Goal: Complete application form: Complete application form

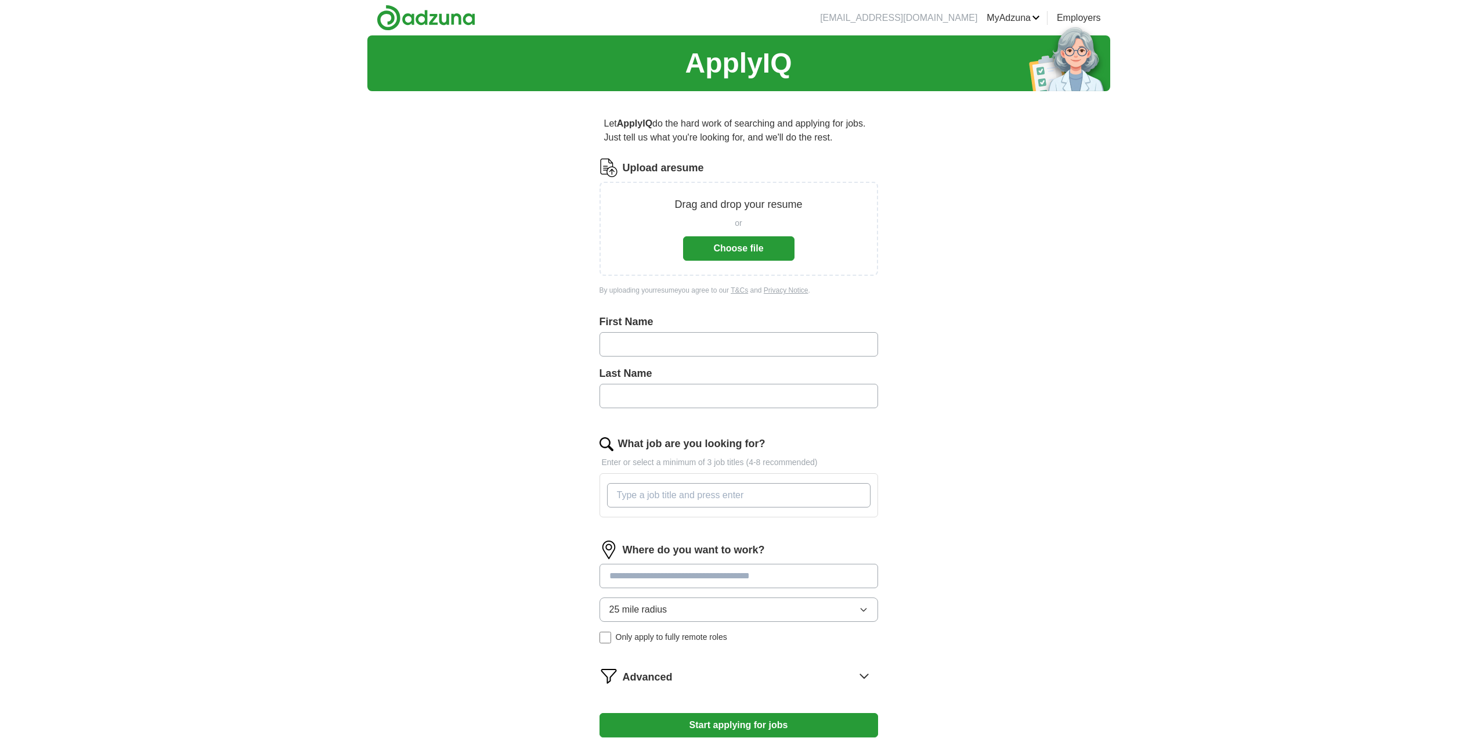
click at [721, 240] on button "Choose file" at bounding box center [738, 248] width 111 height 24
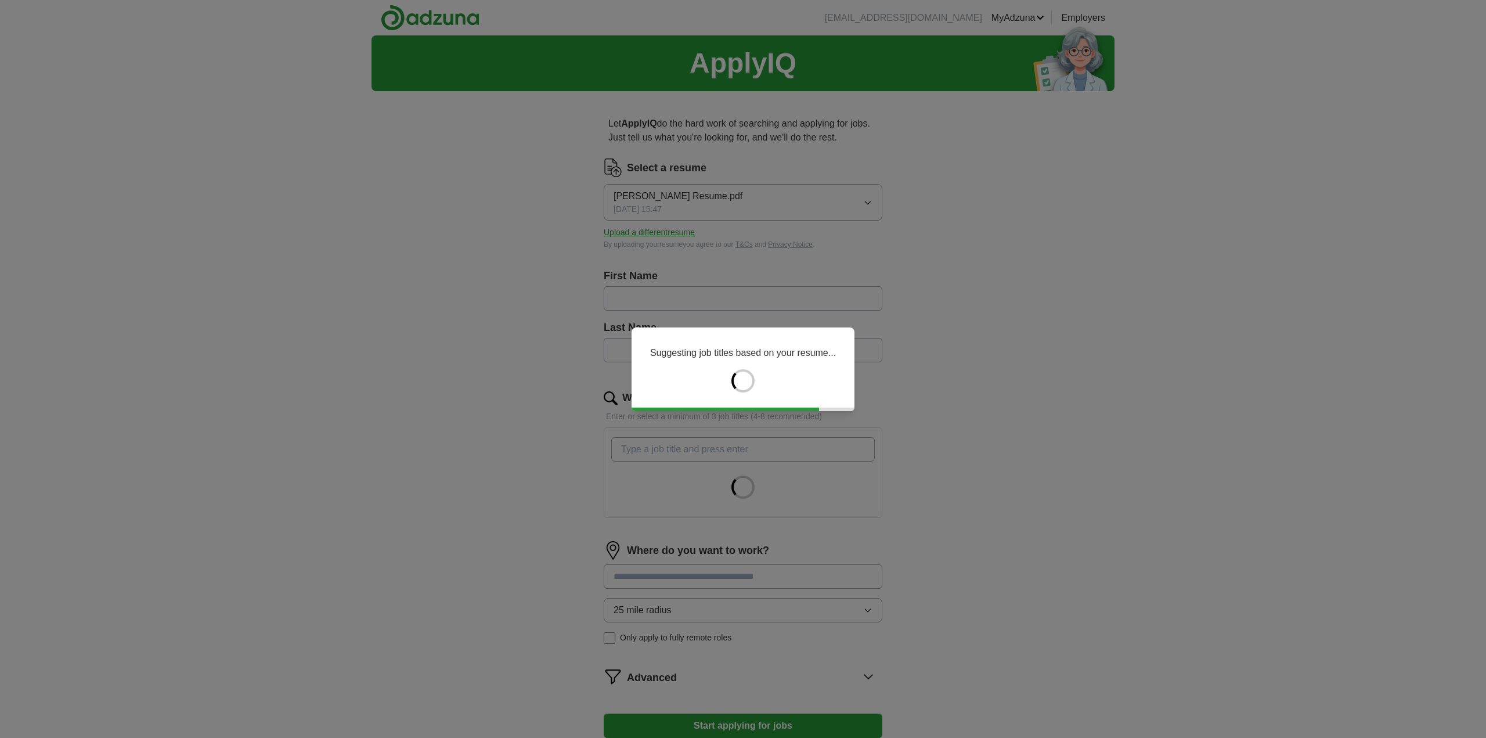
type input "*****"
type input "*******"
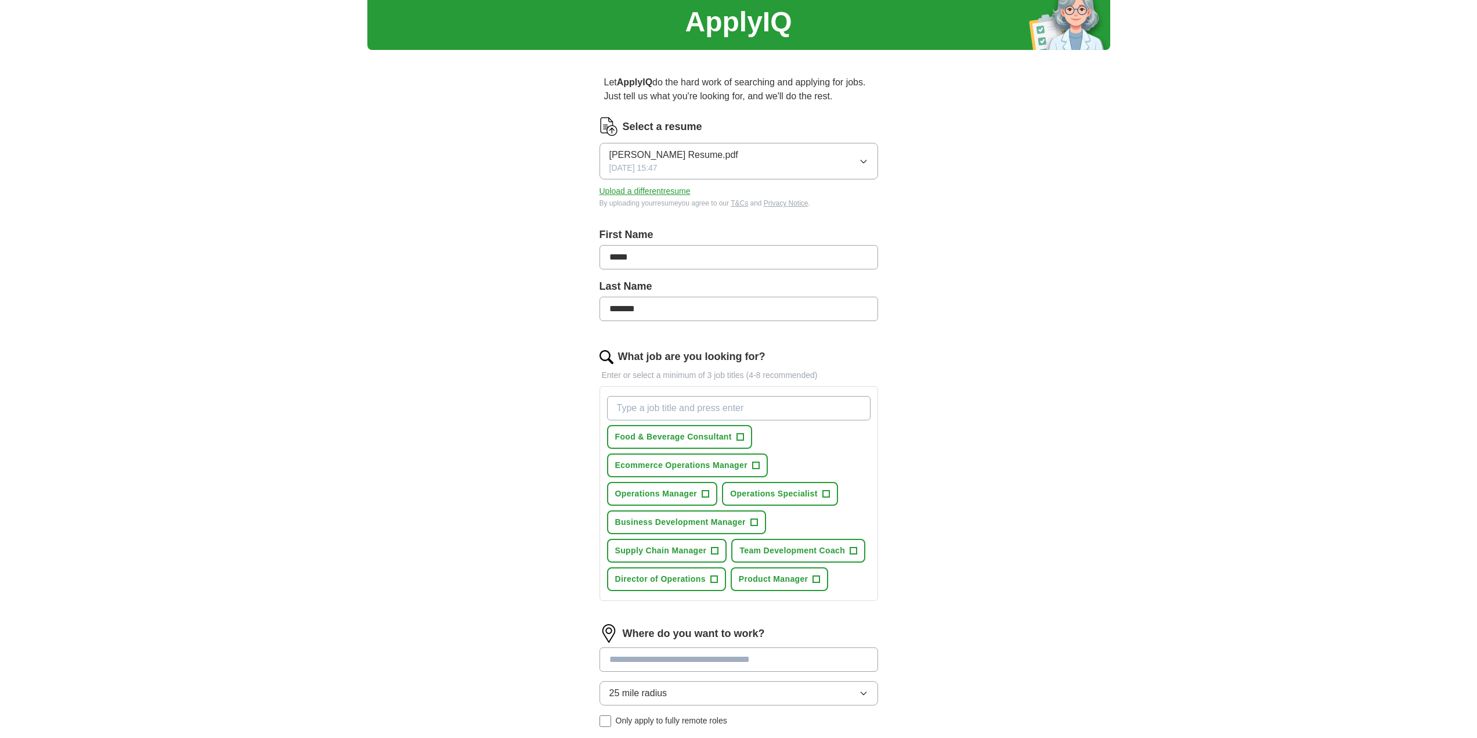
scroll to position [273, 0]
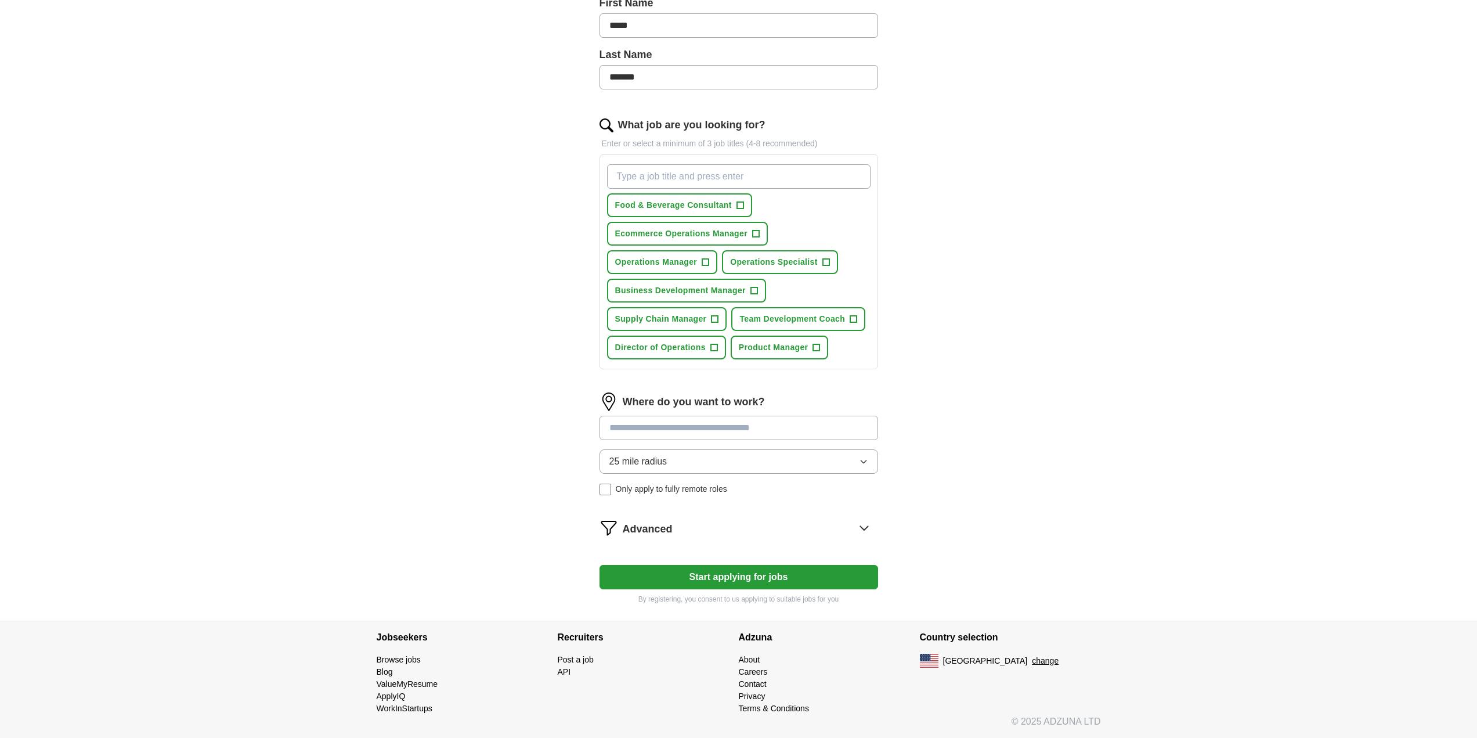
click at [701, 423] on input at bounding box center [738, 428] width 279 height 24
click at [623, 430] on input at bounding box center [738, 428] width 279 height 24
type input "*****"
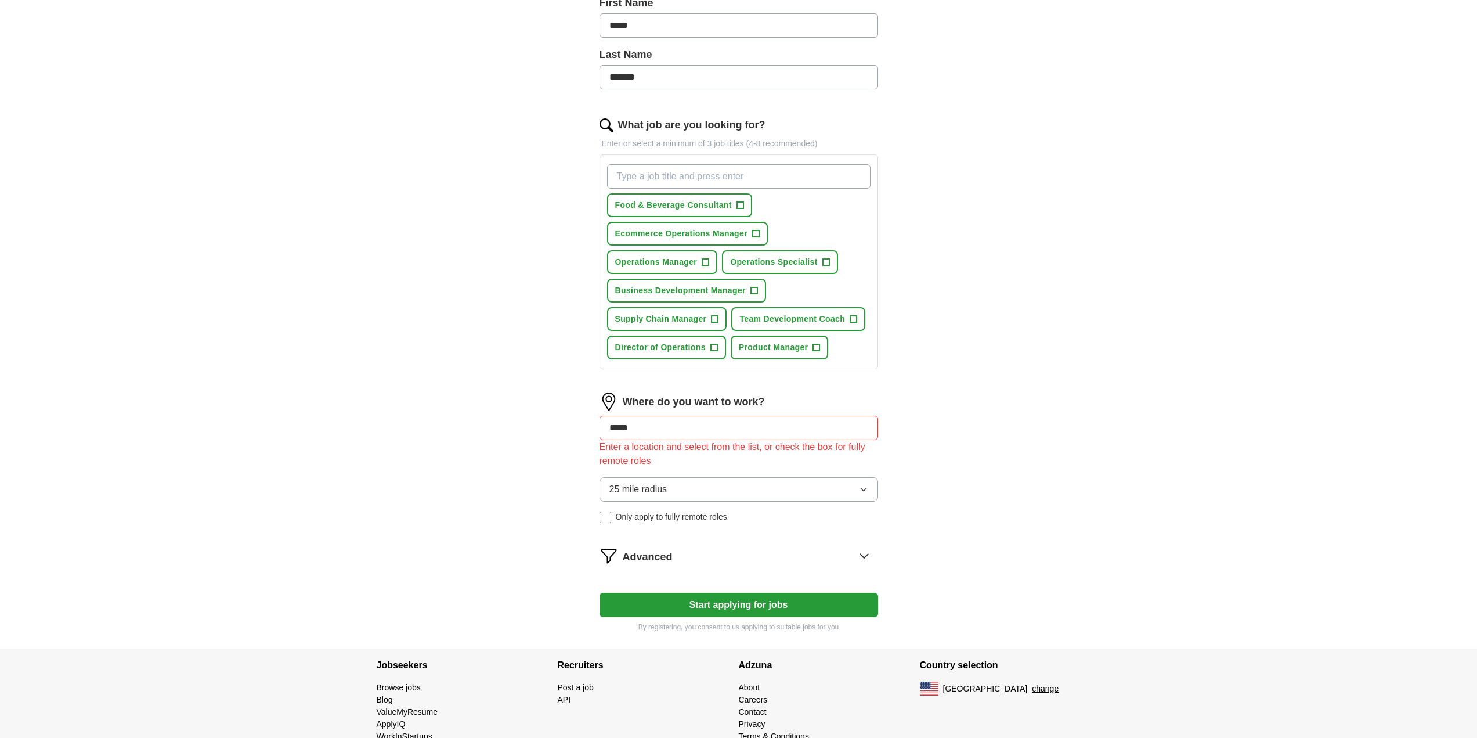
click at [609, 490] on div "25 mile radius Only apply to fully remote roles" at bounding box center [738, 500] width 279 height 46
click at [659, 431] on input at bounding box center [738, 428] width 279 height 24
type input "*"
click at [708, 605] on button "Start applying for jobs" at bounding box center [738, 605] width 279 height 24
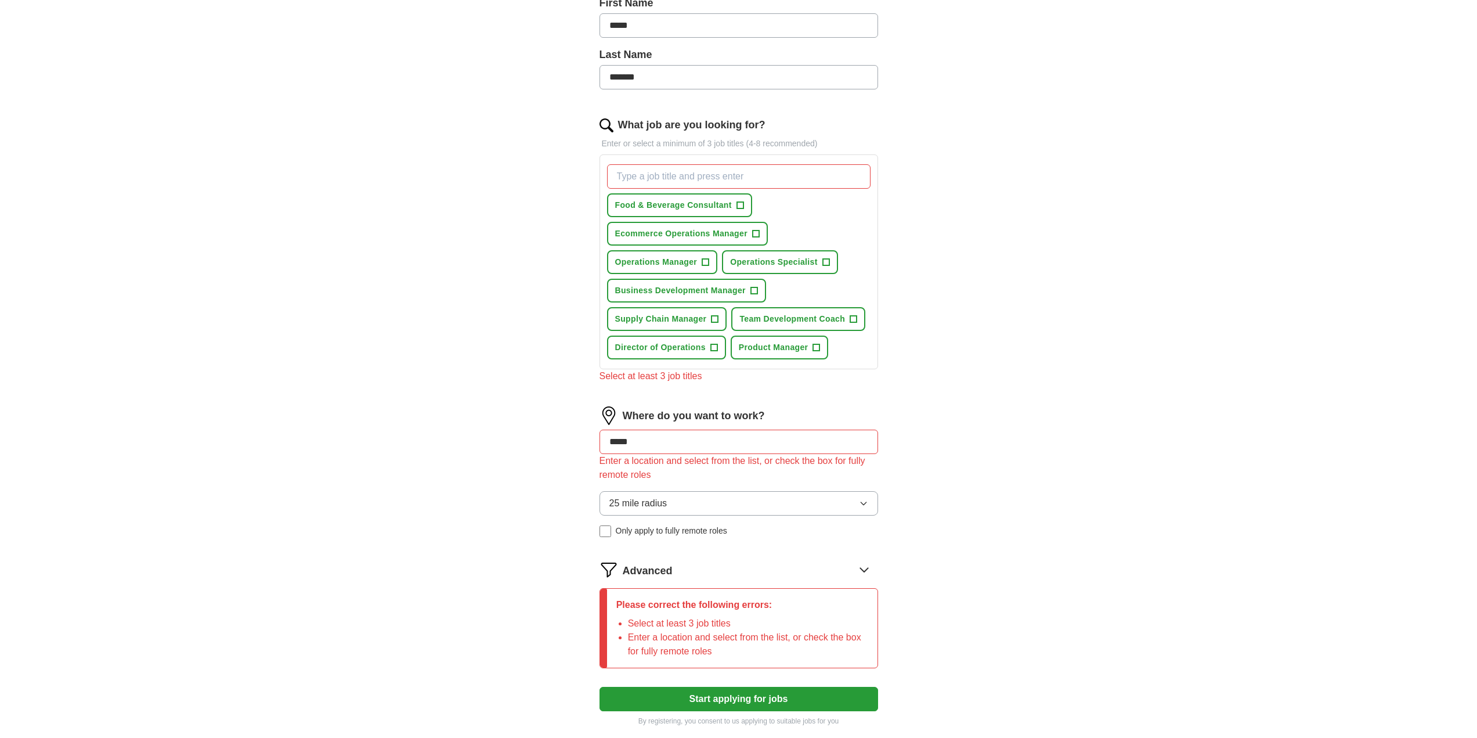
drag, startPoint x: 669, startPoint y: 451, endPoint x: 504, endPoint y: 412, distance: 169.9
click at [504, 412] on div "ApplyIQ Let ApplyIQ do the hard work of searching and applying for jobs. Just t…" at bounding box center [738, 253] width 743 height 980
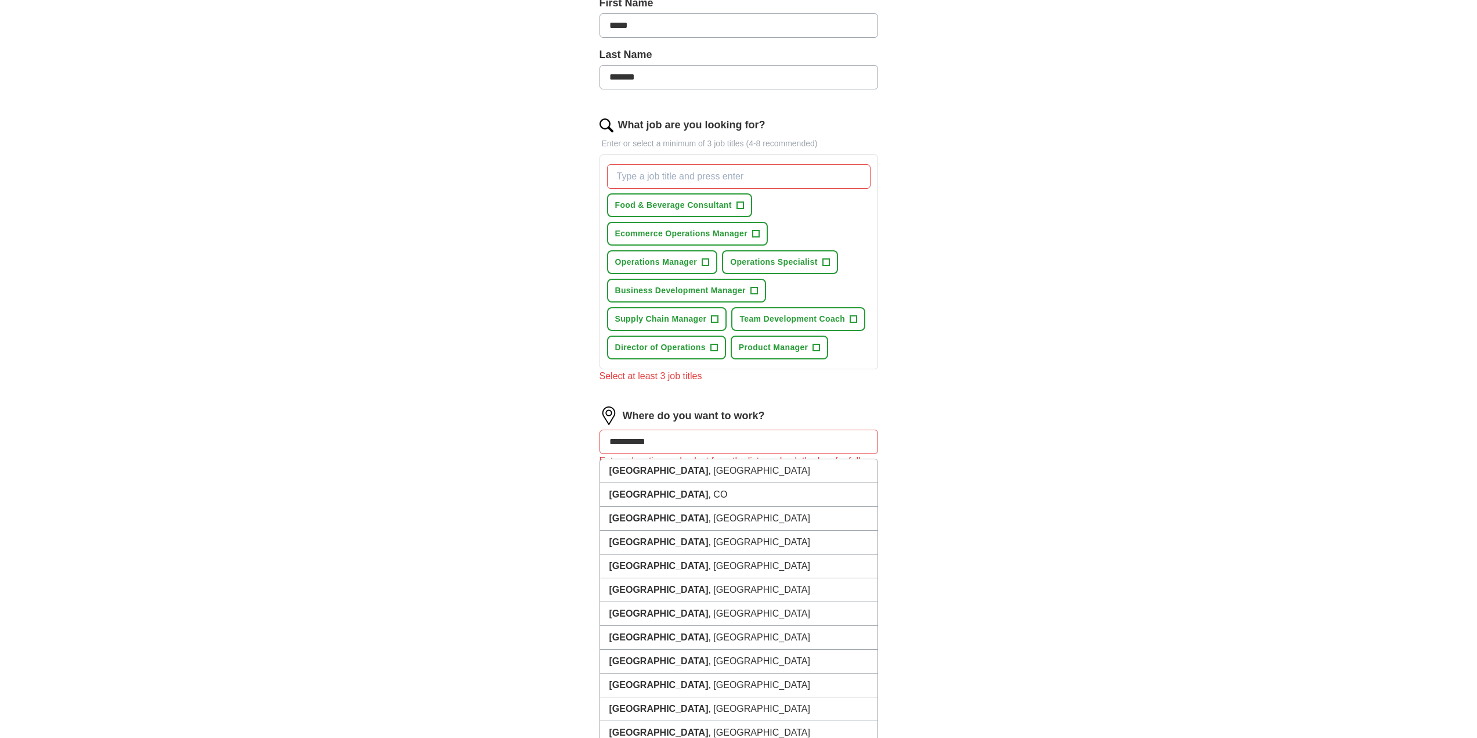
type input "**********"
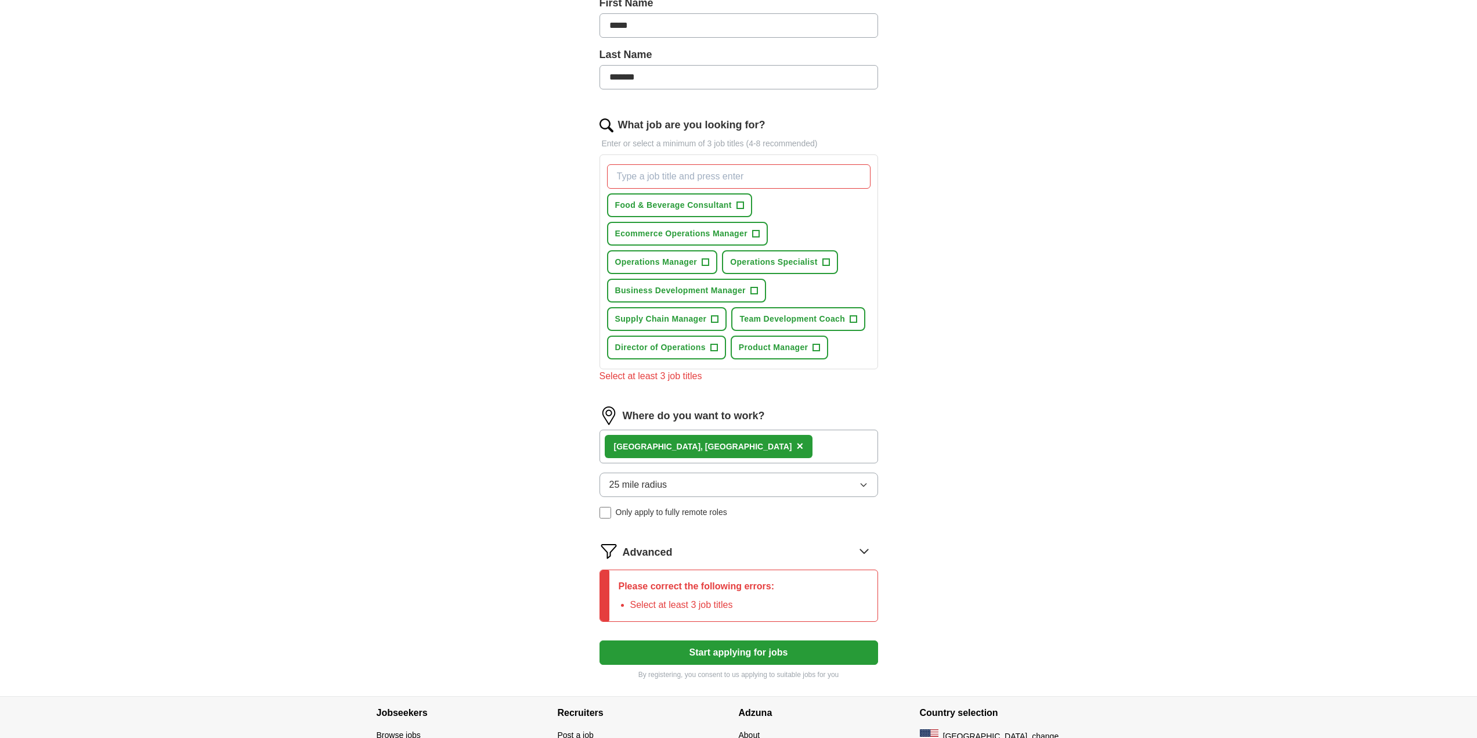
click at [734, 652] on button "Start applying for jobs" at bounding box center [738, 652] width 279 height 24
click at [762, 261] on span "Operations Specialist" at bounding box center [774, 262] width 88 height 12
click at [772, 320] on span "Team Development Coach" at bounding box center [792, 319] width 106 height 12
click at [638, 297] on button "Business Development Manager +" at bounding box center [686, 291] width 159 height 24
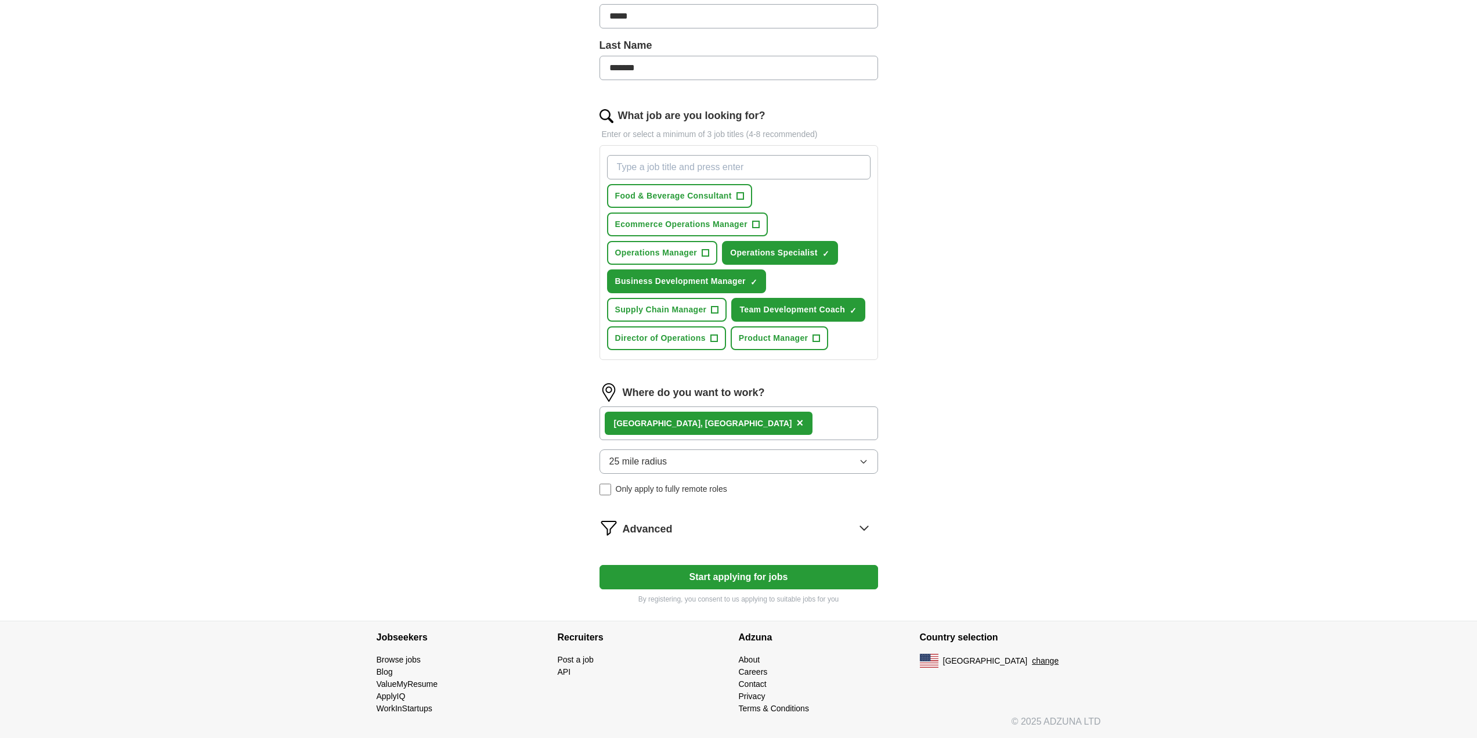
click at [703, 576] on button "Start applying for jobs" at bounding box center [738, 577] width 279 height 24
select select "**"
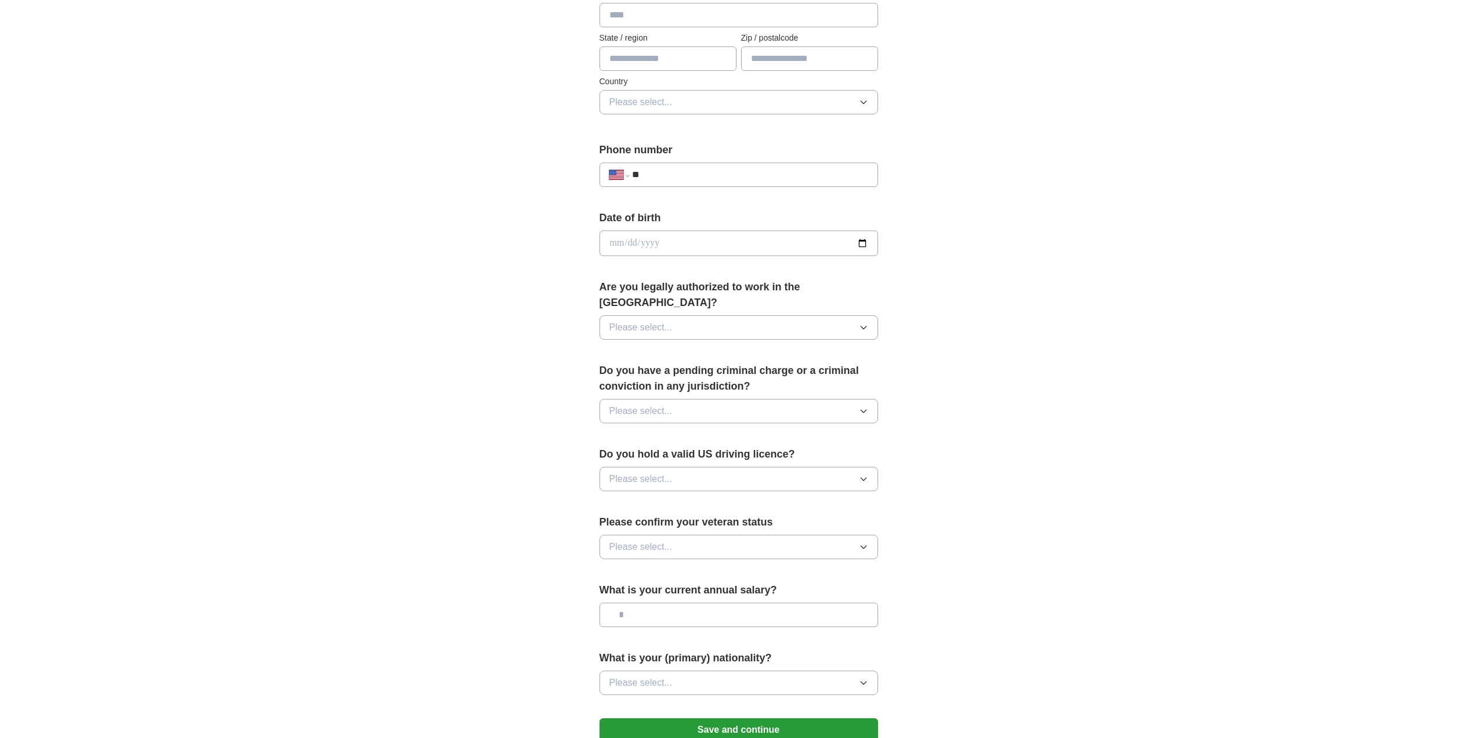
scroll to position [348, 0]
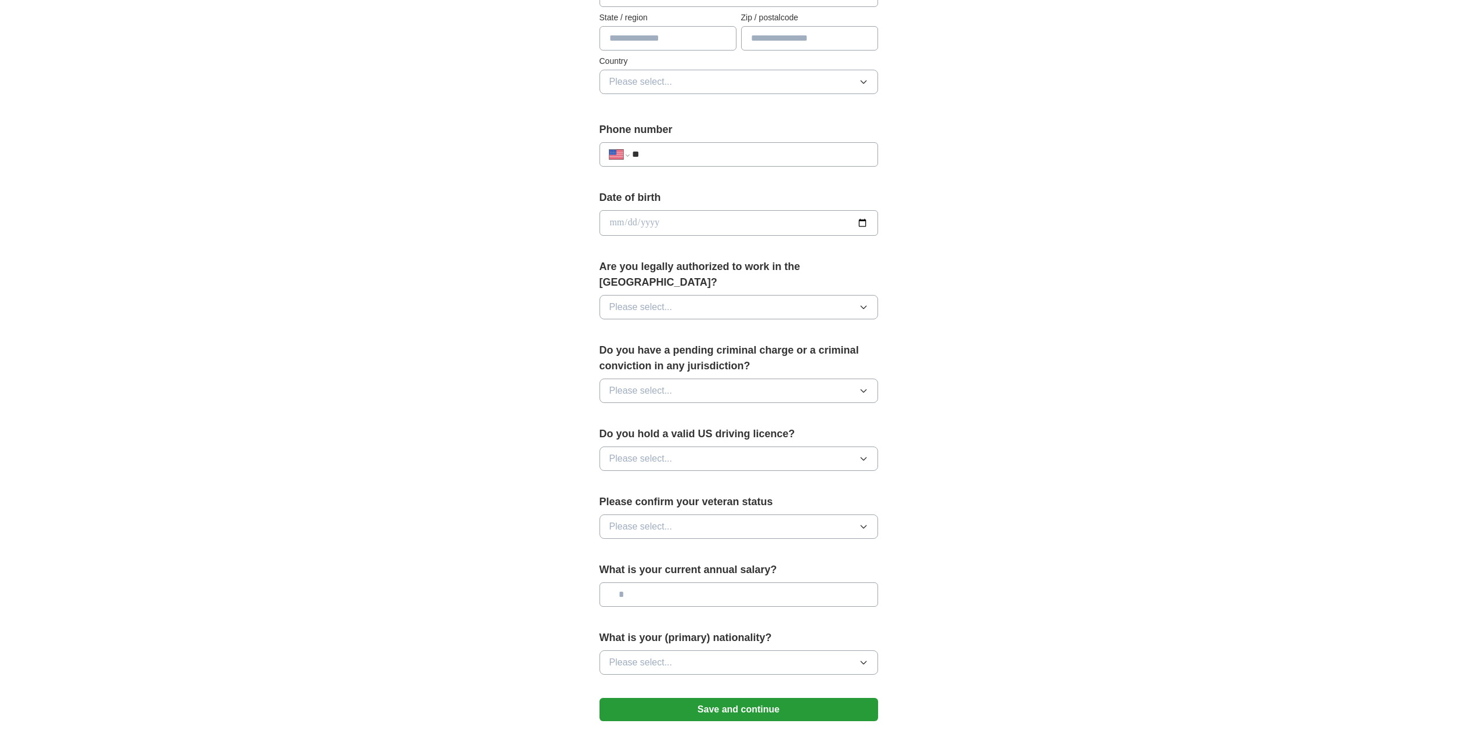
click at [681, 446] on button "Please select..." at bounding box center [738, 458] width 279 height 24
click at [673, 478] on div "Yes" at bounding box center [738, 485] width 259 height 14
click at [698, 378] on button "Please select..." at bounding box center [738, 390] width 279 height 24
click at [692, 434] on div "No" at bounding box center [738, 441] width 259 height 14
click at [708, 295] on button "Please select..." at bounding box center [738, 307] width 279 height 24
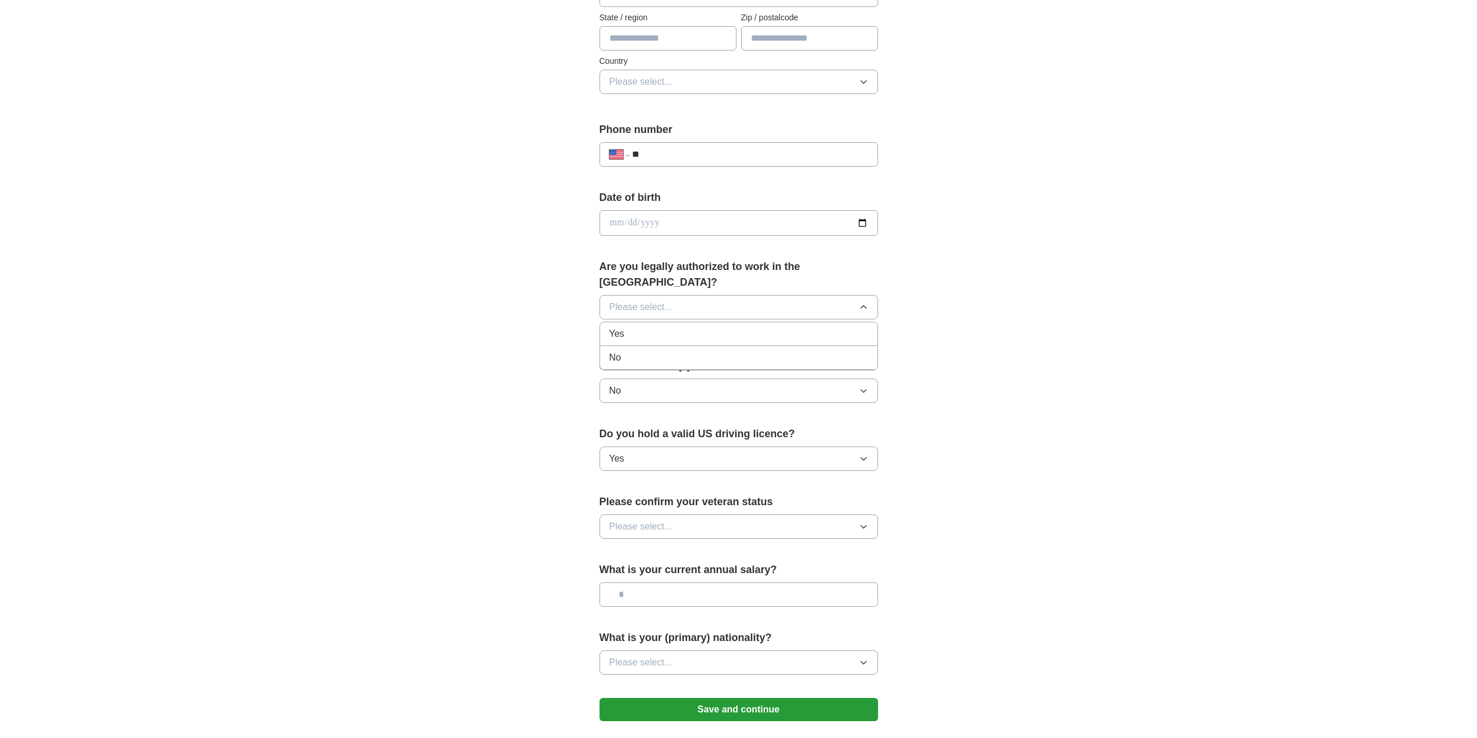
click at [692, 327] on div "Yes" at bounding box center [738, 334] width 259 height 14
click at [702, 514] on button "Please select..." at bounding box center [738, 526] width 279 height 24
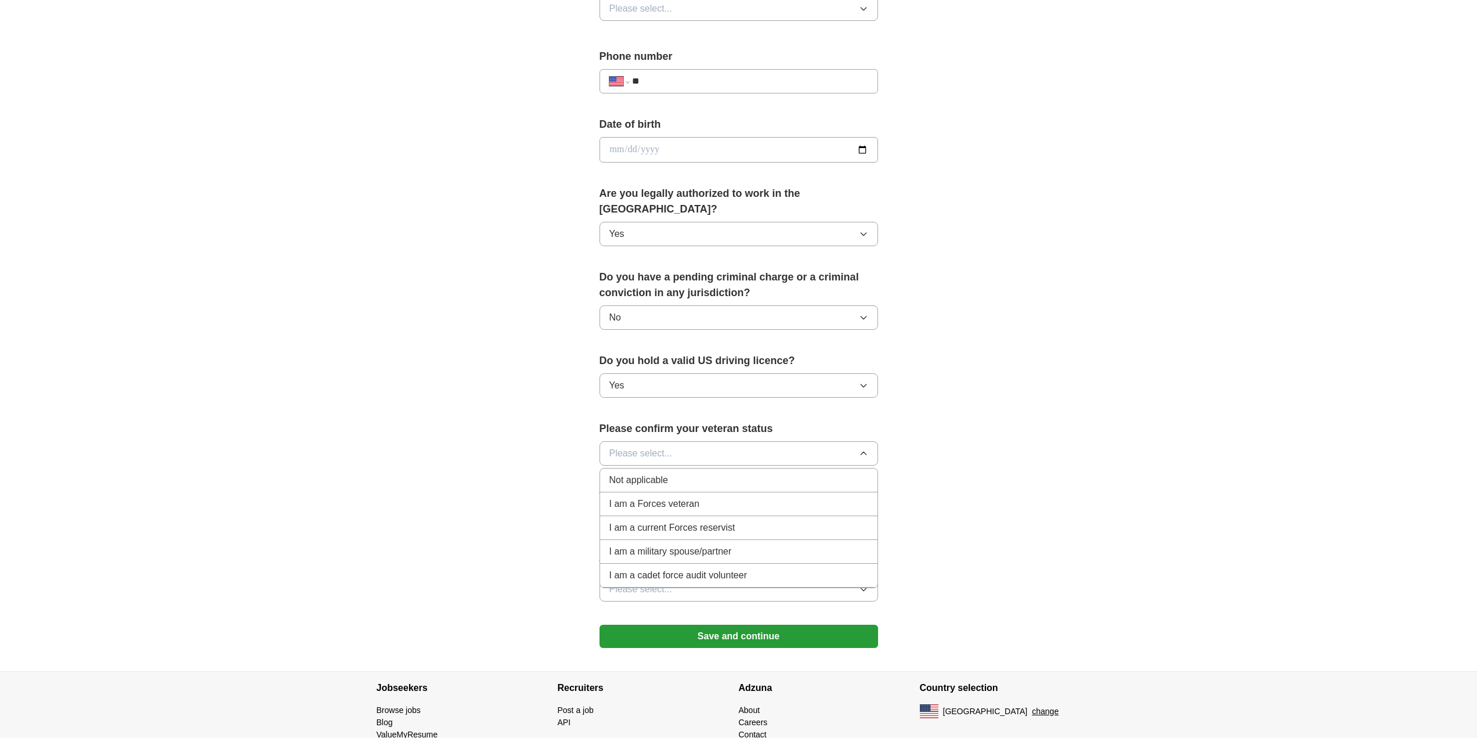
scroll to position [456, 0]
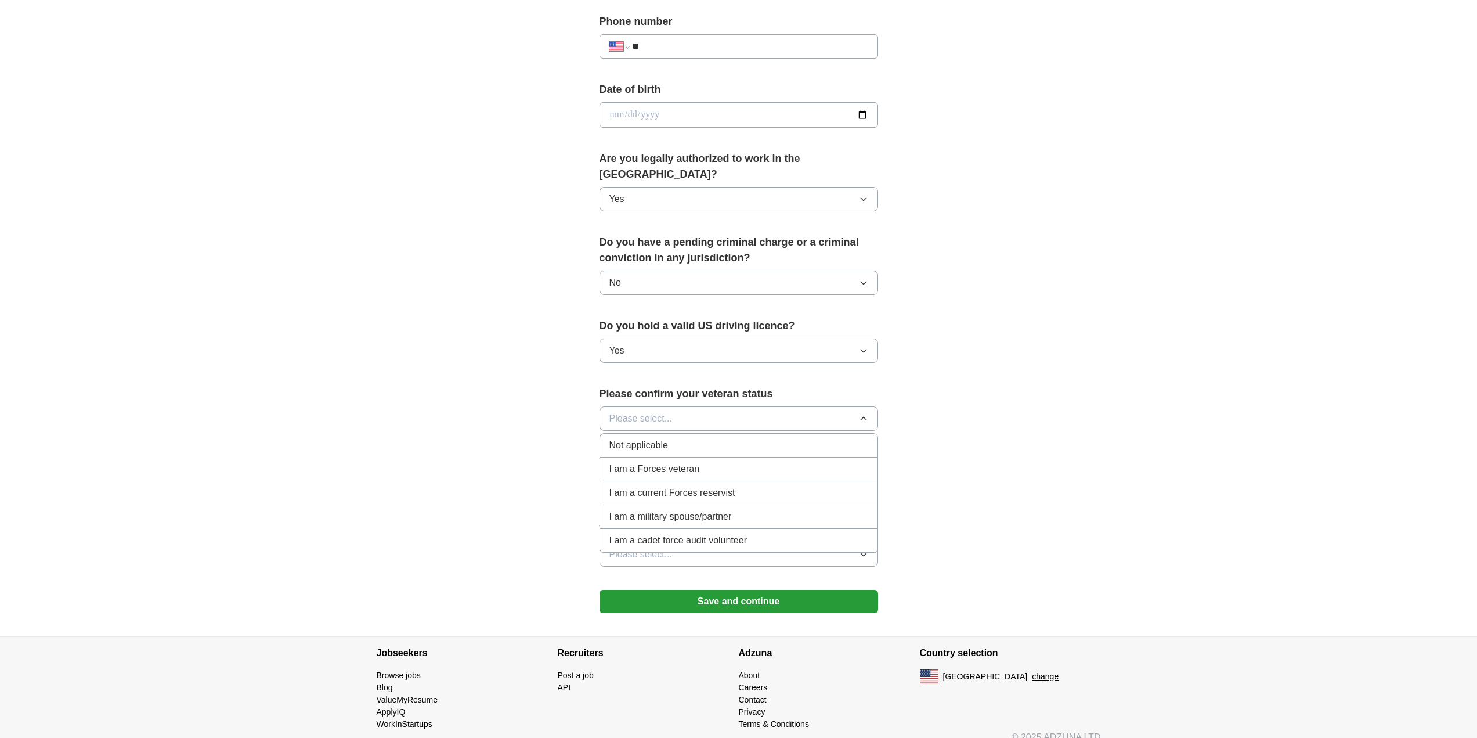
click at [628, 438] on span "Not applicable" at bounding box center [638, 445] width 59 height 14
click at [636, 476] on input "text" at bounding box center [738, 486] width 279 height 24
click at [501, 465] on div "**********" at bounding box center [738, 107] width 743 height 1057
click at [656, 547] on span "Please select..." at bounding box center [640, 554] width 63 height 14
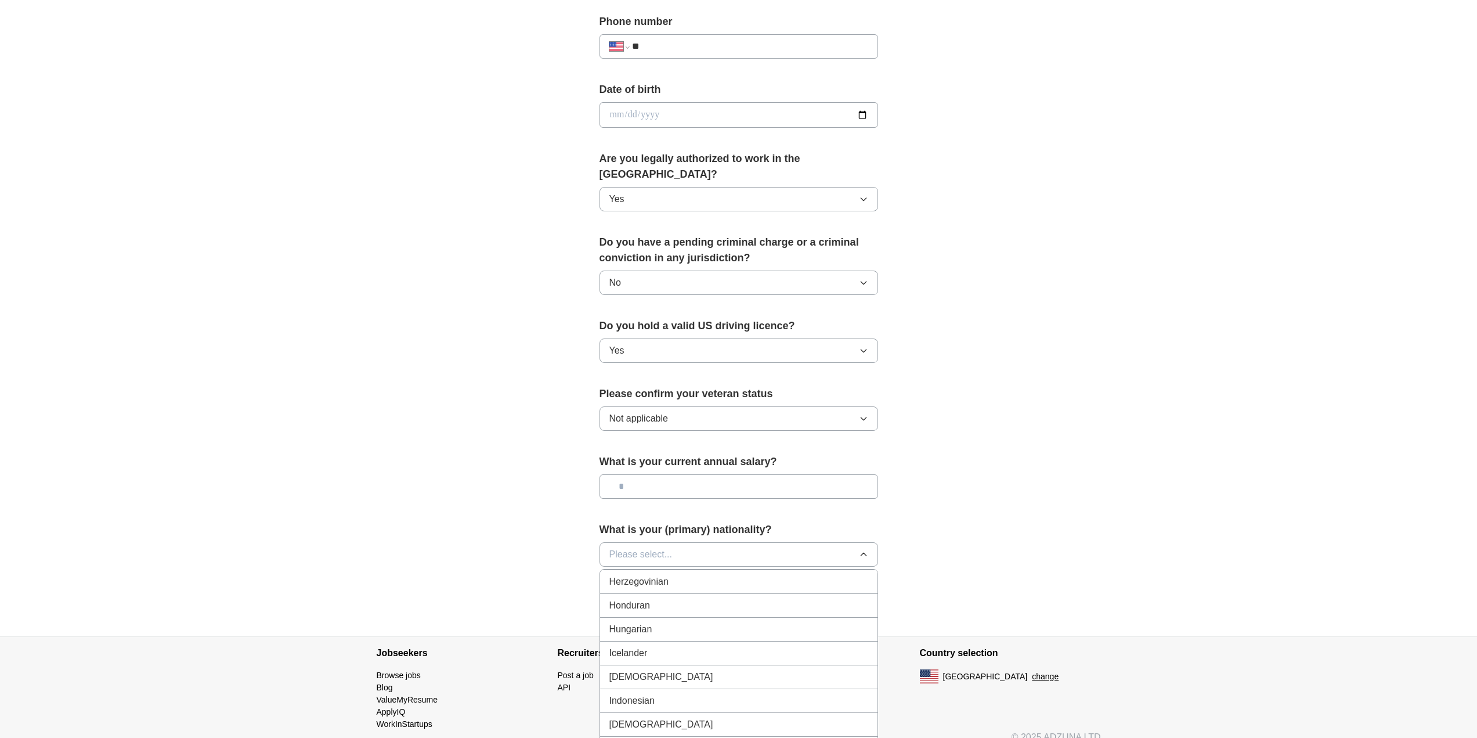
scroll to position [0, 0]
click at [654, 574] on div "American" at bounding box center [738, 581] width 259 height 14
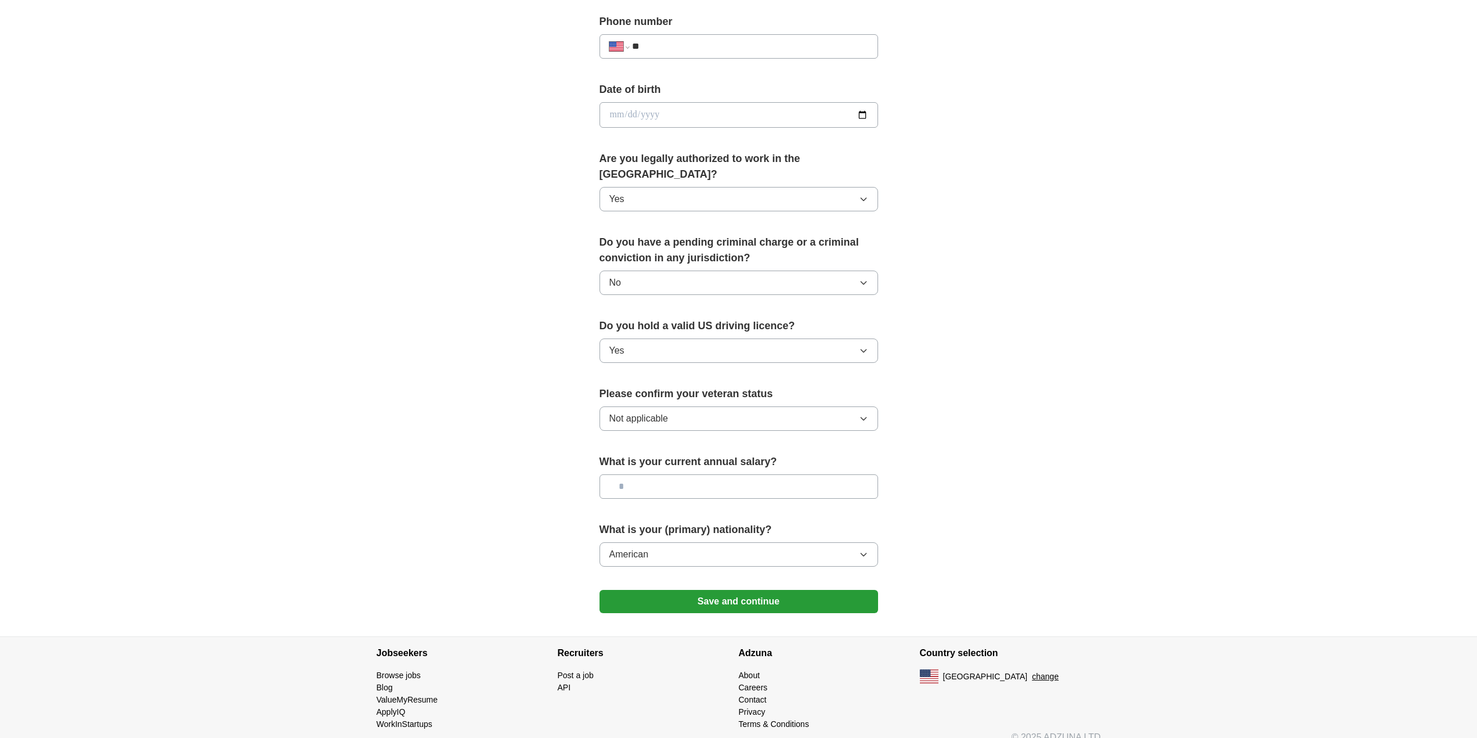
click at [709, 590] on button "Save and continue" at bounding box center [738, 601] width 279 height 23
